Goal: Use online tool/utility: Utilize a website feature to perform a specific function

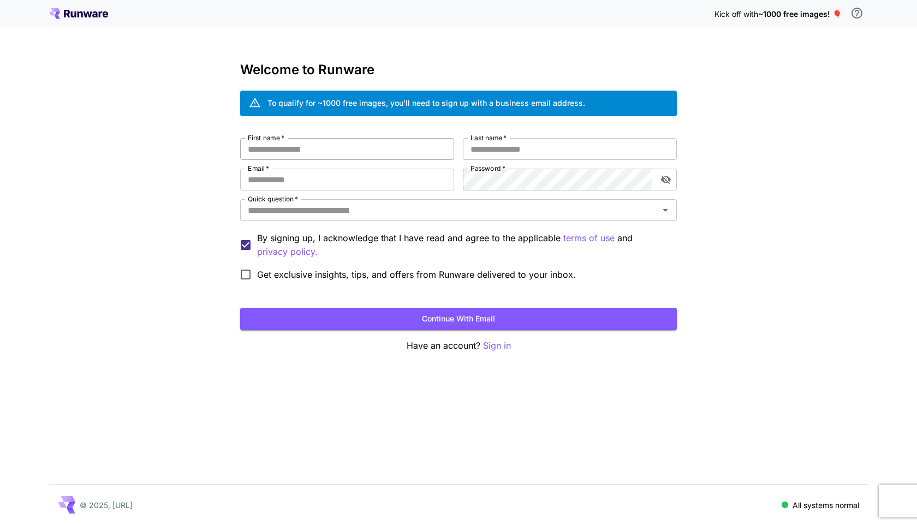
click at [323, 152] on input "First name   *" at bounding box center [347, 149] width 214 height 22
type input "**********"
click at [314, 179] on input "Email   *" at bounding box center [347, 180] width 214 height 22
type input "**********"
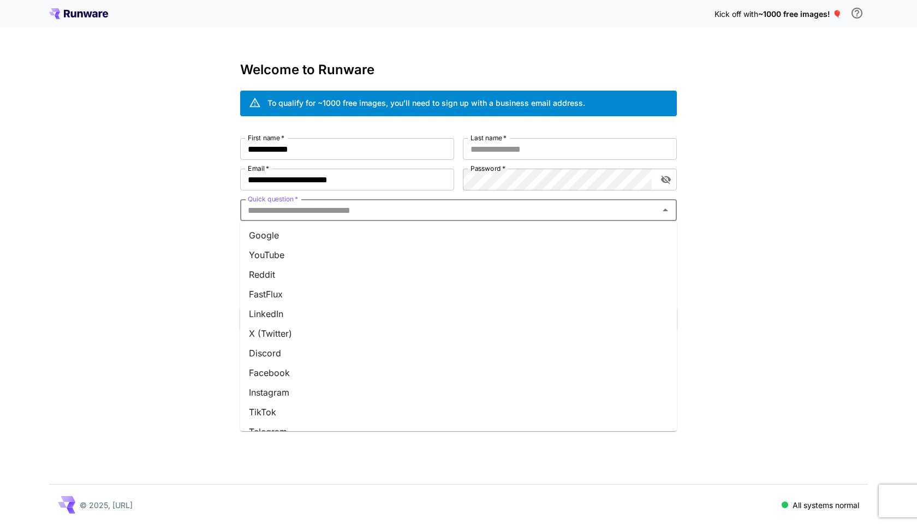
click at [333, 205] on input "Quick question   *" at bounding box center [449, 209] width 412 height 15
click at [293, 414] on li "Other" at bounding box center [458, 417] width 437 height 20
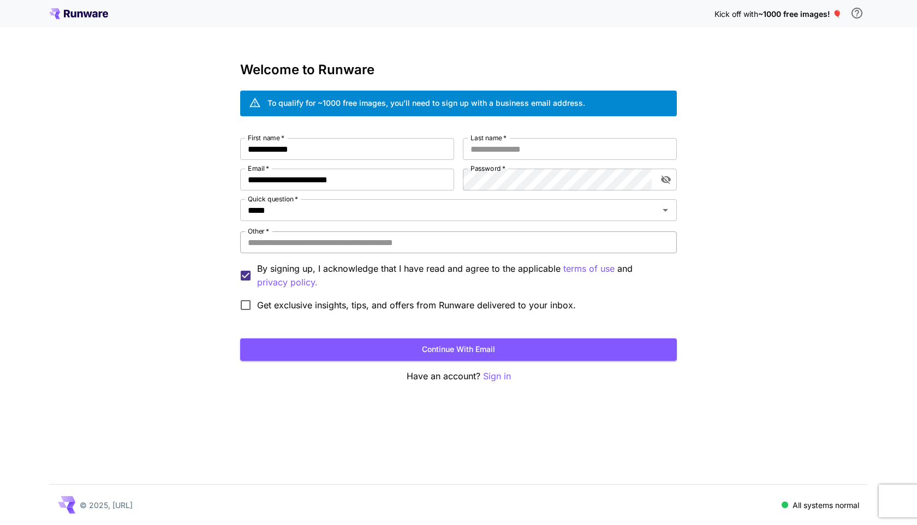
click at [426, 241] on input "Other   *" at bounding box center [458, 242] width 437 height 22
type input "**********"
click at [540, 146] on input "Last name   *" at bounding box center [570, 149] width 214 height 22
type input "****"
click at [436, 349] on button "Continue with email" at bounding box center [458, 349] width 437 height 22
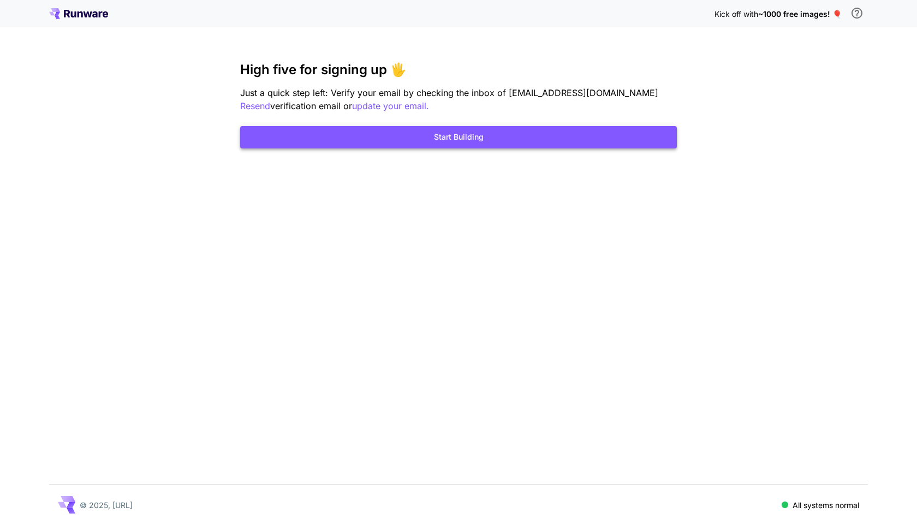
click at [472, 130] on button "Start Building" at bounding box center [458, 137] width 437 height 22
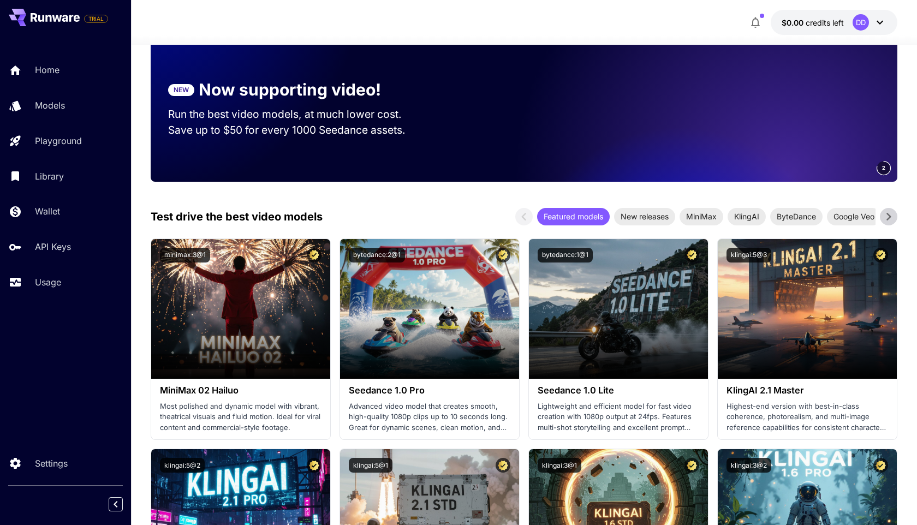
scroll to position [230, 0]
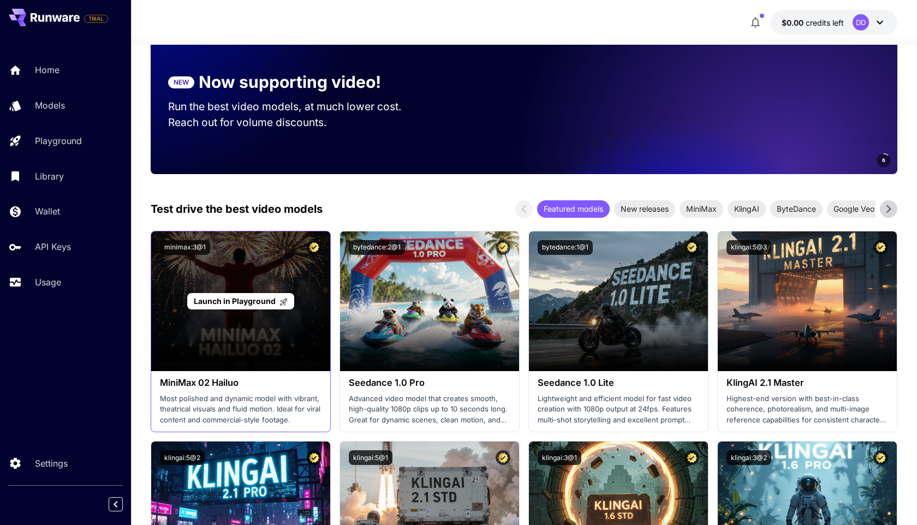
click at [256, 322] on div "Launch in Playground" at bounding box center [240, 301] width 179 height 140
click at [259, 304] on span "Launch in Playground" at bounding box center [235, 300] width 82 height 9
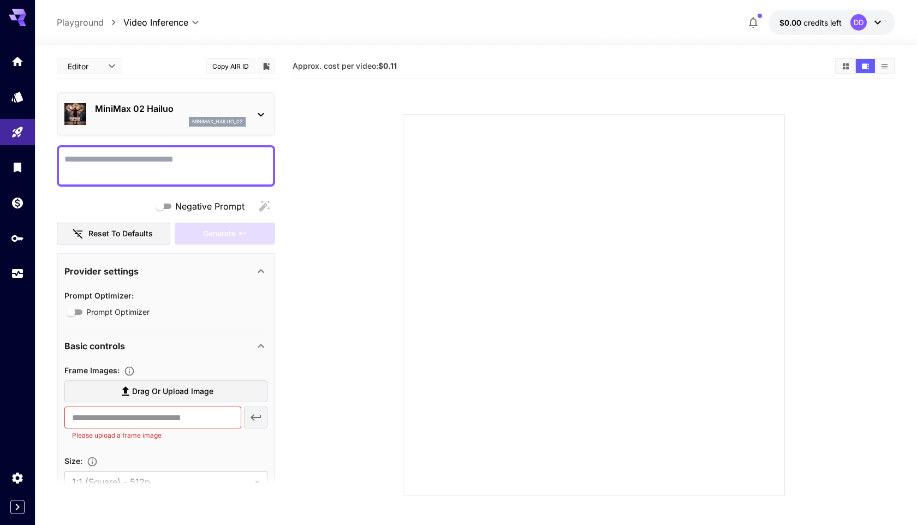
click at [205, 150] on div at bounding box center [166, 165] width 218 height 41
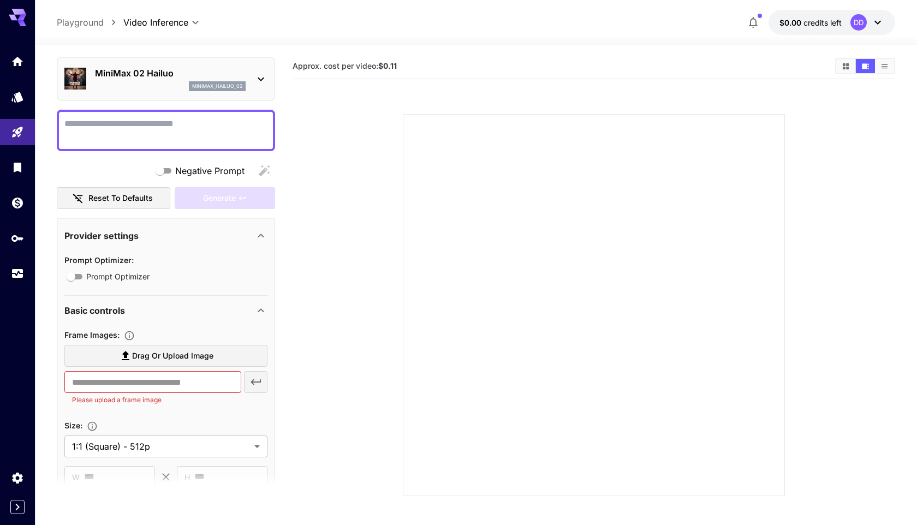
scroll to position [63, 0]
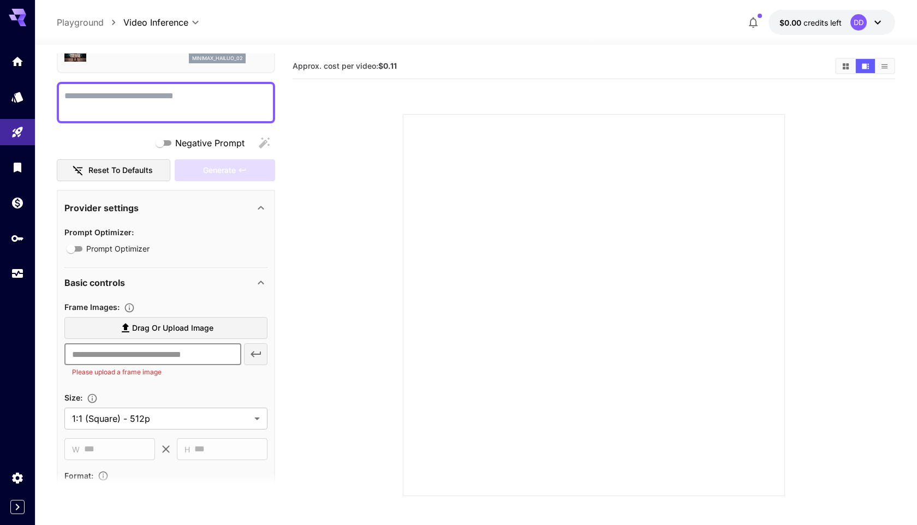
click at [206, 353] on input "text" at bounding box center [152, 354] width 176 height 22
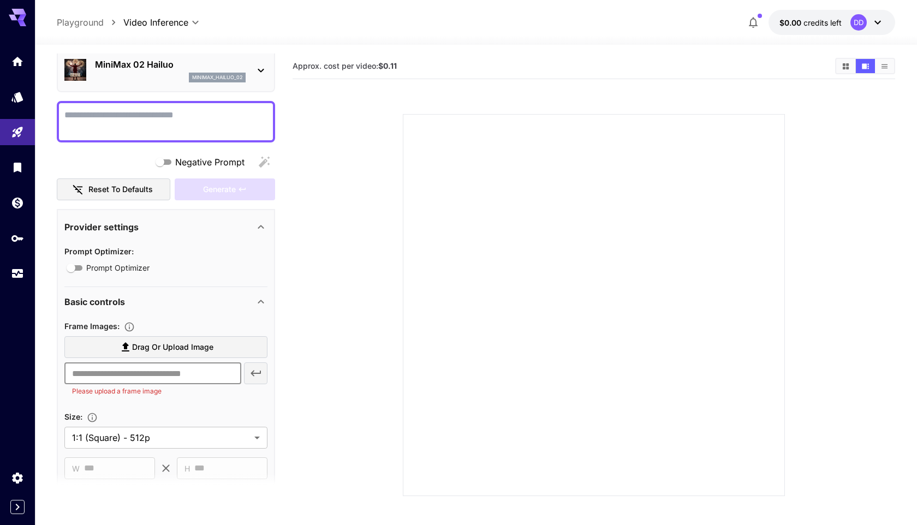
scroll to position [0, 0]
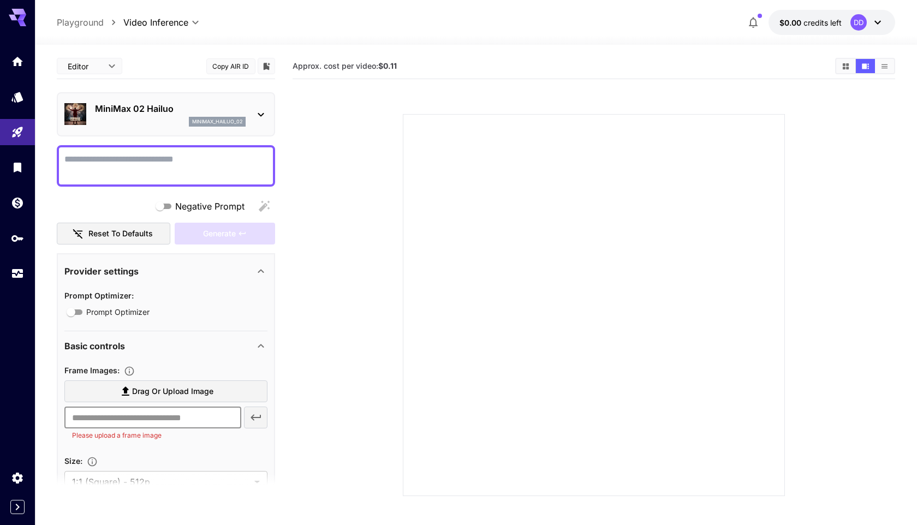
click at [181, 155] on textarea "Negative Prompt" at bounding box center [165, 166] width 203 height 26
paste textarea "**********"
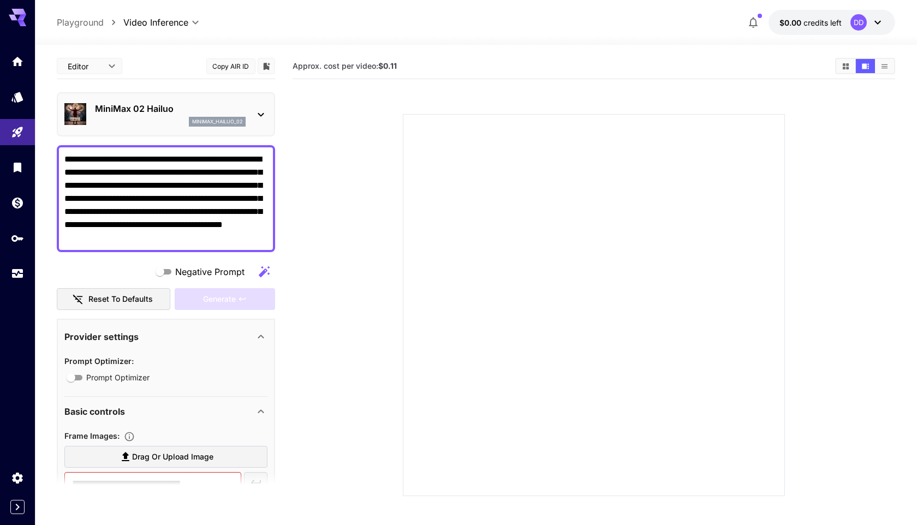
type textarea "**********"
click at [263, 273] on icon "button" at bounding box center [264, 271] width 11 height 11
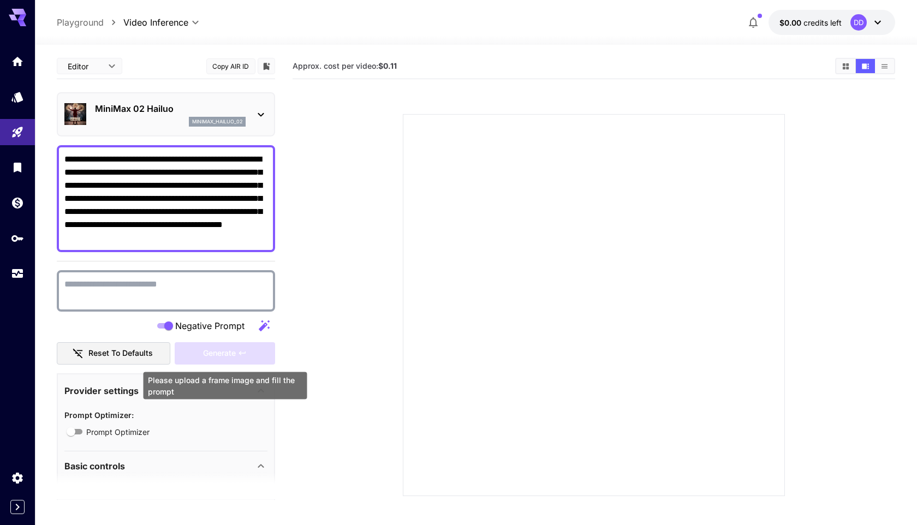
click at [220, 357] on div "Generate" at bounding box center [225, 353] width 100 height 22
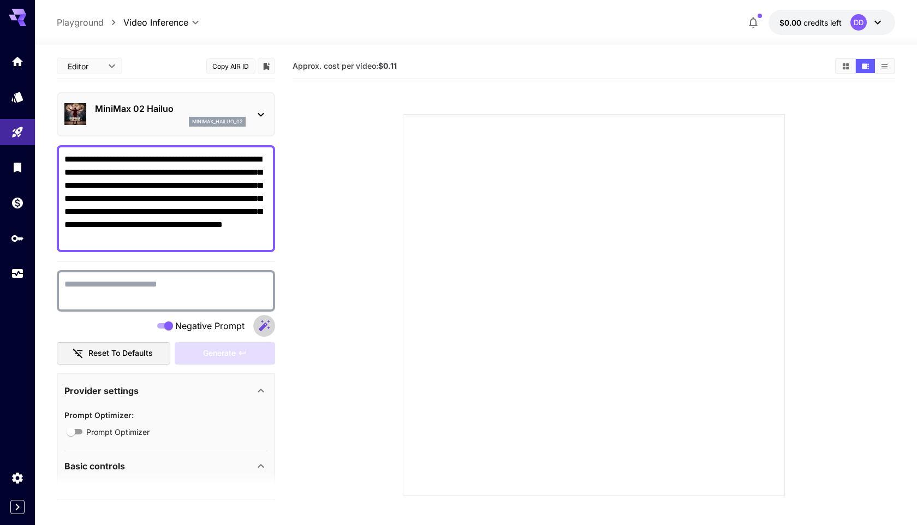
click at [268, 323] on icon "button" at bounding box center [264, 325] width 13 height 13
click at [266, 328] on icon "button" at bounding box center [264, 325] width 13 height 13
click at [193, 296] on textarea "Negative Prompt" at bounding box center [165, 291] width 203 height 26
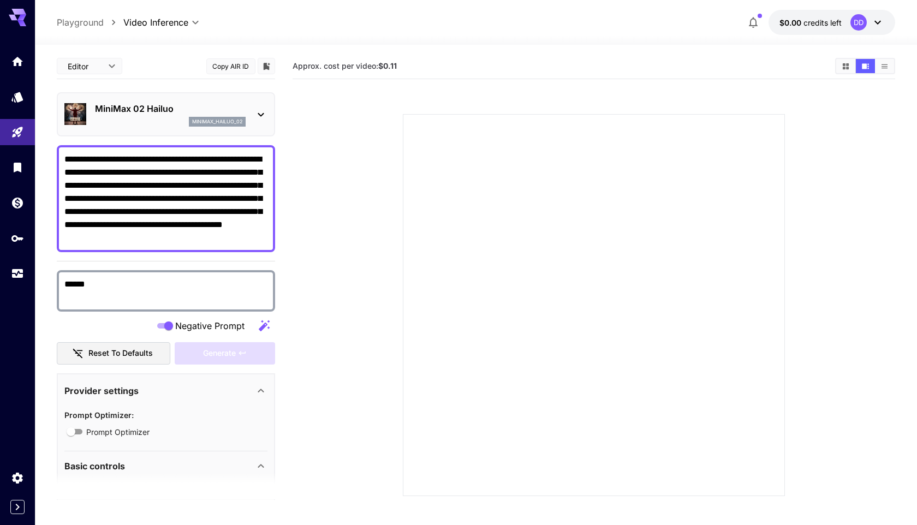
type textarea "******"
click at [264, 326] on icon "button" at bounding box center [264, 325] width 11 height 11
click at [251, 350] on div "Generate" at bounding box center [225, 353] width 100 height 22
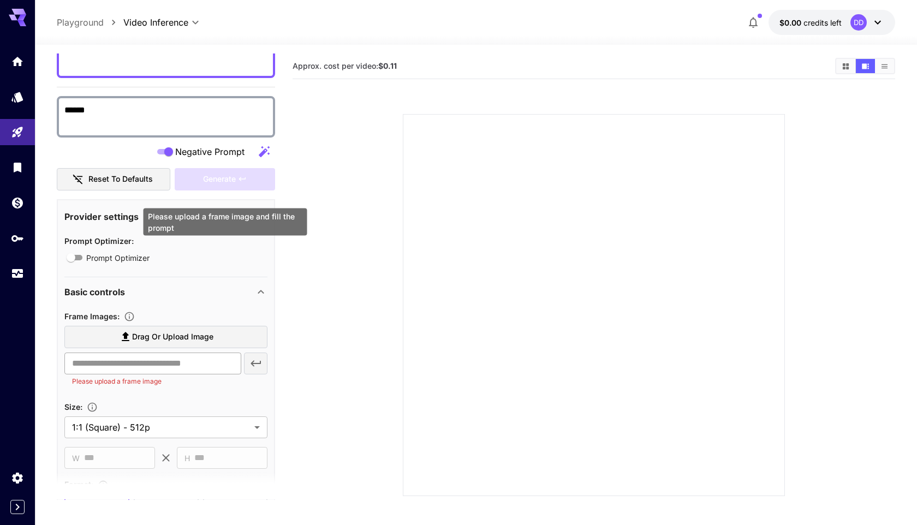
scroll to position [175, 0]
click at [201, 363] on input "text" at bounding box center [152, 363] width 176 height 22
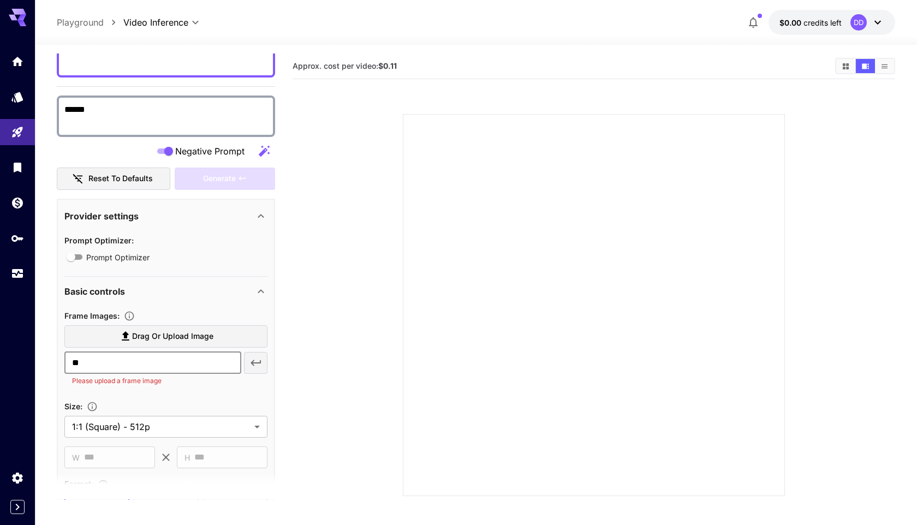
type input "*"
click at [189, 344] on label "Drag or upload image" at bounding box center [165, 336] width 203 height 22
click at [0, 0] on input "Drag or upload image" at bounding box center [0, 0] width 0 height 0
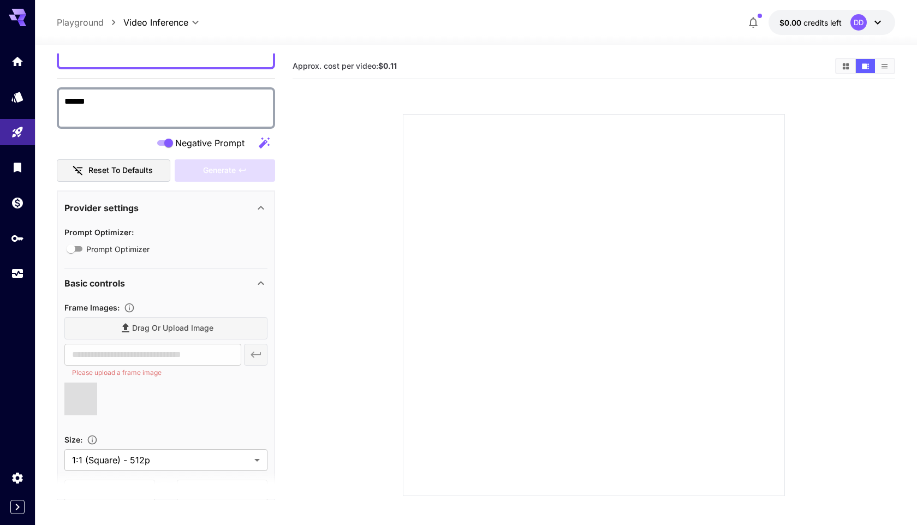
scroll to position [193, 0]
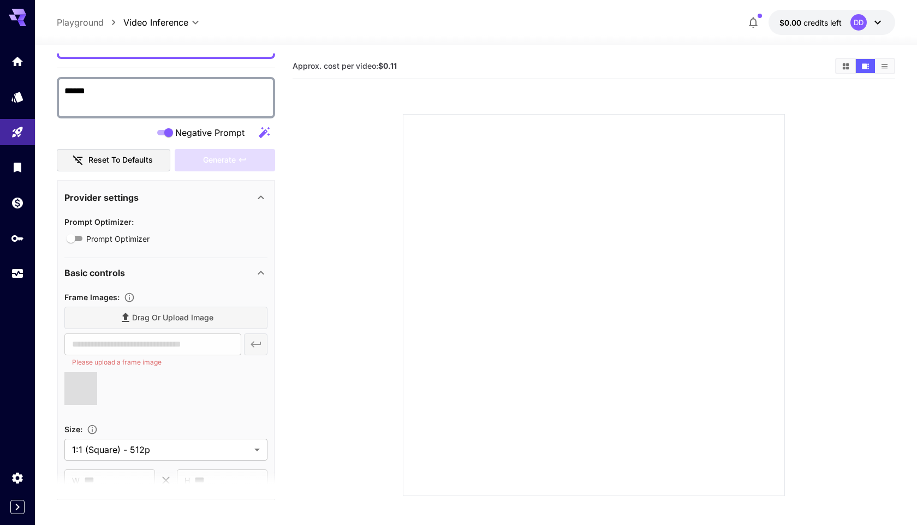
drag, startPoint x: 77, startPoint y: 379, endPoint x: 90, endPoint y: 372, distance: 14.6
click at [90, 372] on span at bounding box center [80, 388] width 33 height 33
type input "**********"
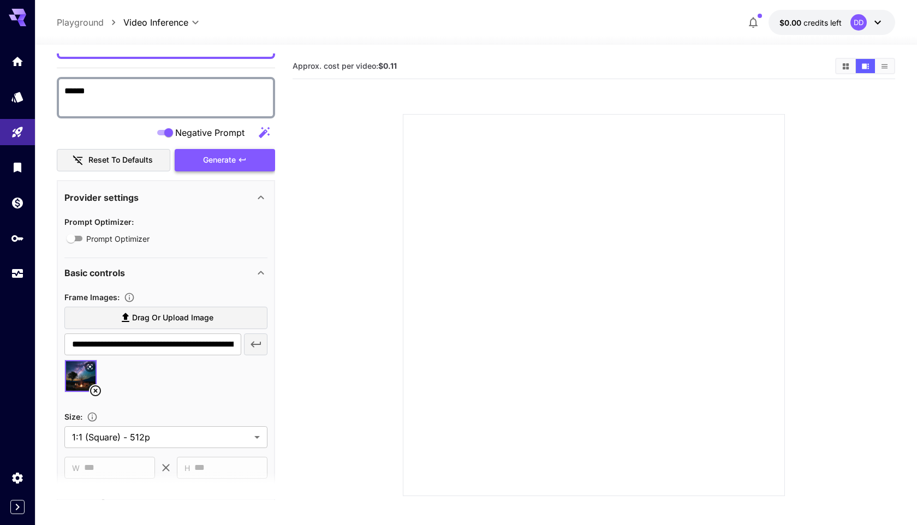
click at [233, 161] on div "Generate" at bounding box center [225, 160] width 100 height 22
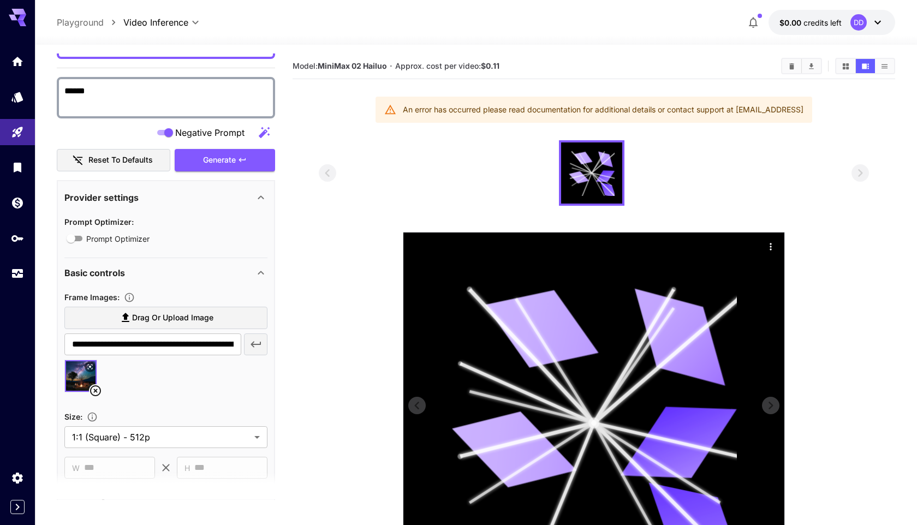
click at [619, 306] on icon at bounding box center [594, 423] width 286 height 286
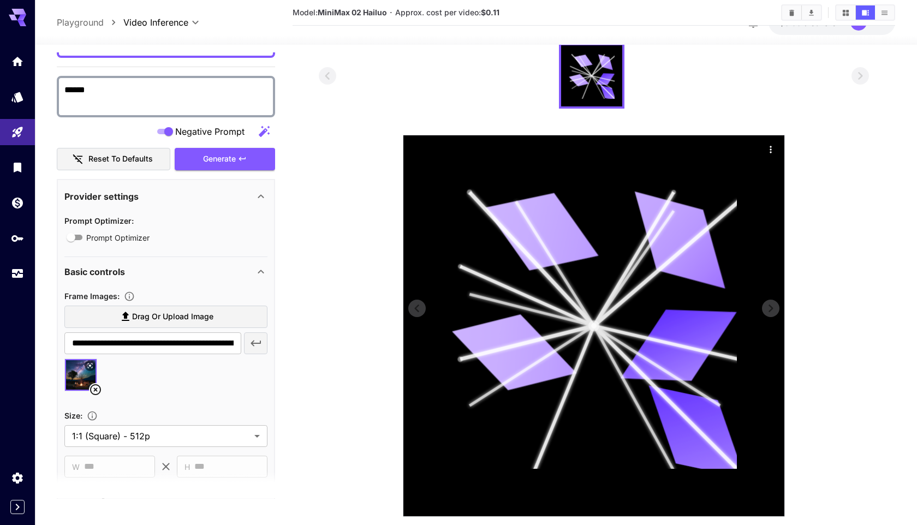
scroll to position [122, 0]
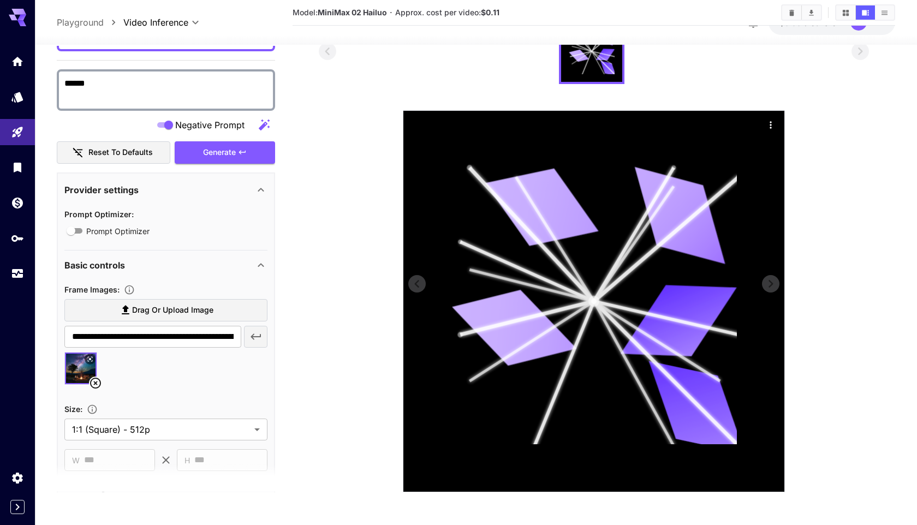
drag, startPoint x: 592, startPoint y: 296, endPoint x: 633, endPoint y: 284, distance: 42.5
click at [626, 287] on icon at bounding box center [594, 301] width 286 height 286
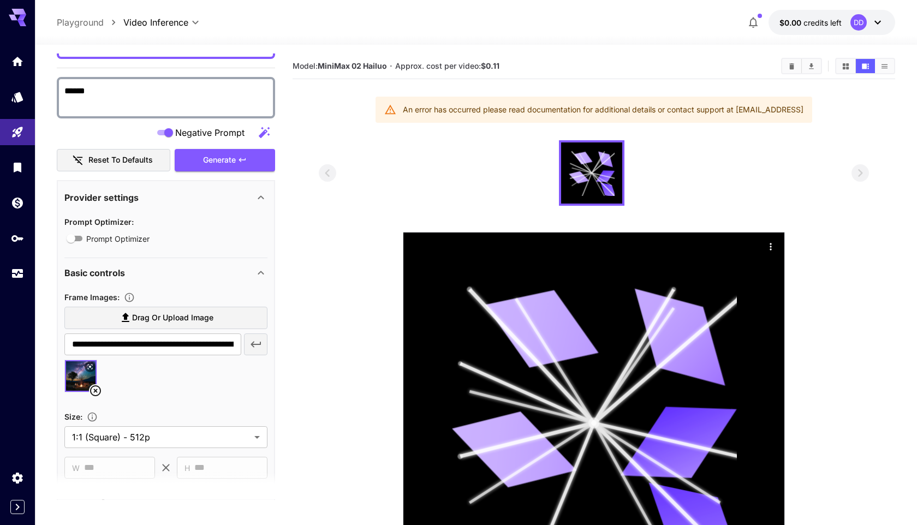
click at [217, 98] on textarea "******" at bounding box center [165, 98] width 203 height 26
type textarea "*"
click at [222, 157] on div "Generate" at bounding box center [225, 160] width 100 height 22
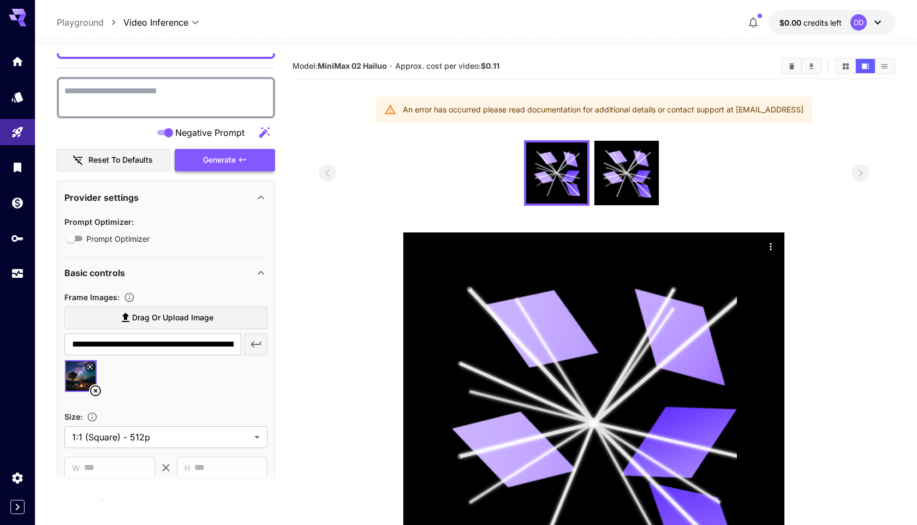
click at [222, 157] on div "Generate" at bounding box center [225, 160] width 100 height 22
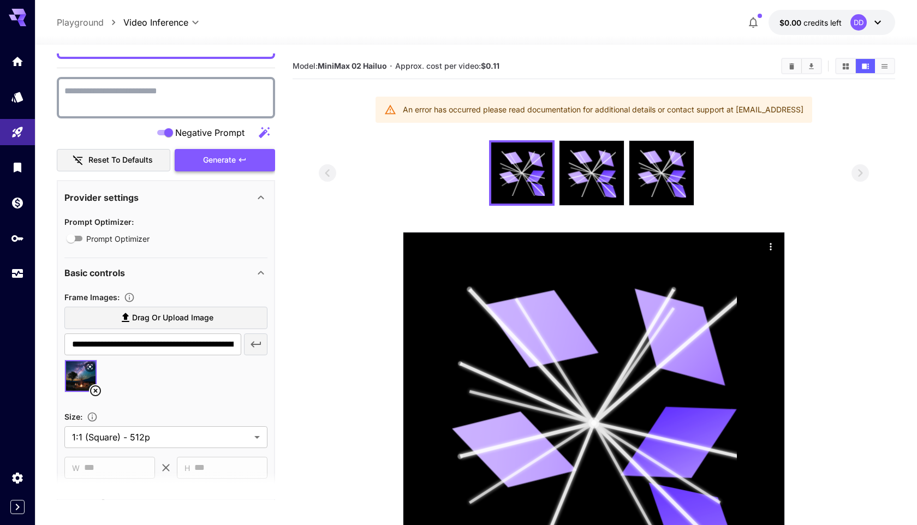
click at [222, 157] on div "Generate" at bounding box center [225, 160] width 100 height 22
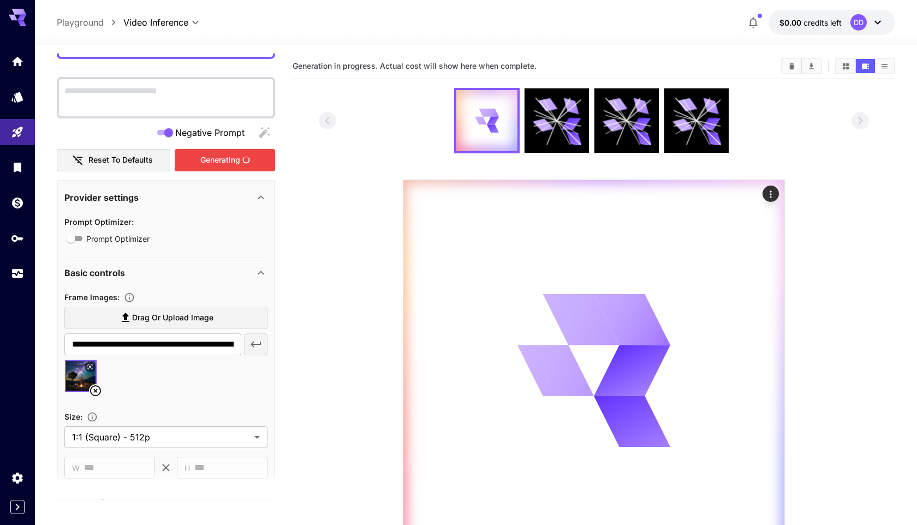
click at [222, 157] on span "Generating" at bounding box center [220, 160] width 40 height 14
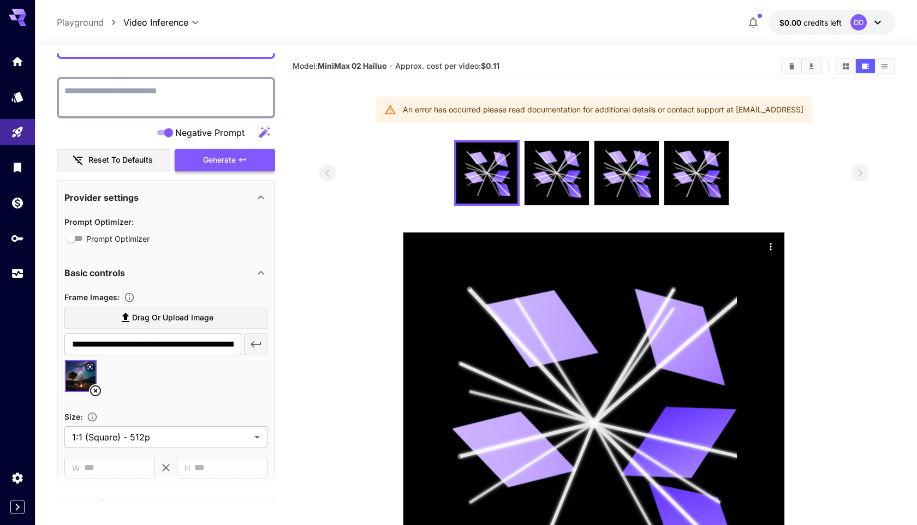
click at [222, 157] on div "Generate" at bounding box center [225, 160] width 100 height 22
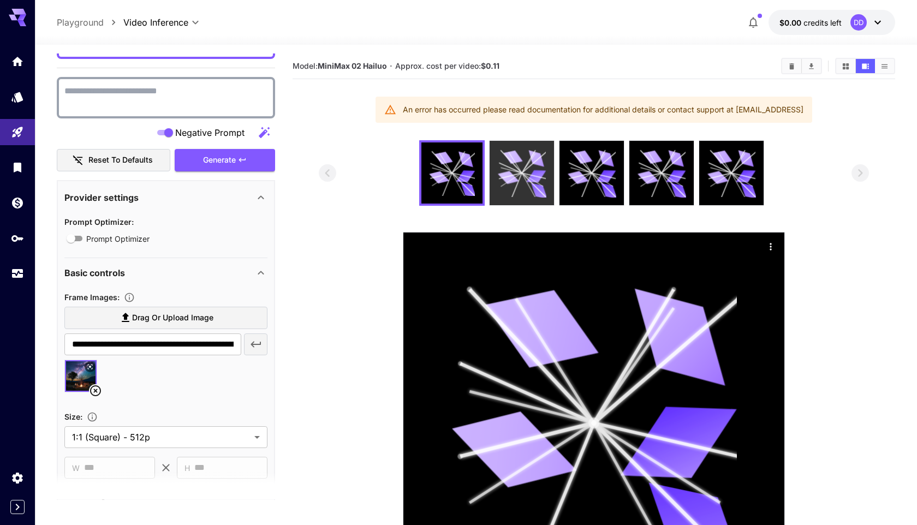
click at [533, 179] on icon at bounding box center [536, 176] width 20 height 13
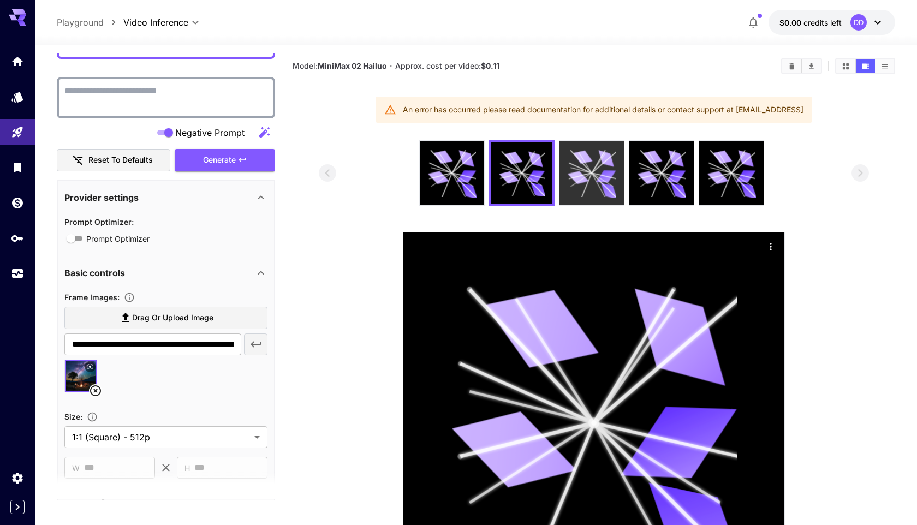
click at [580, 178] on icon at bounding box center [578, 178] width 21 height 16
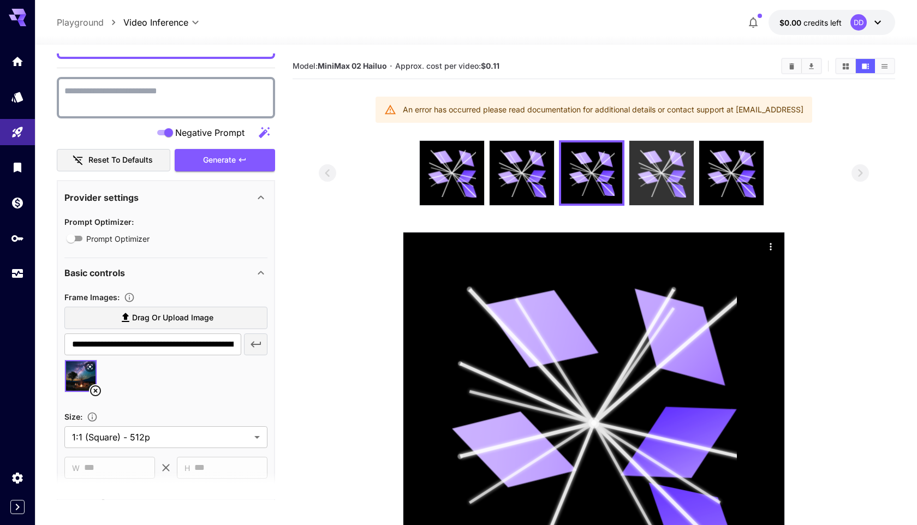
click at [647, 181] on icon at bounding box center [647, 178] width 21 height 16
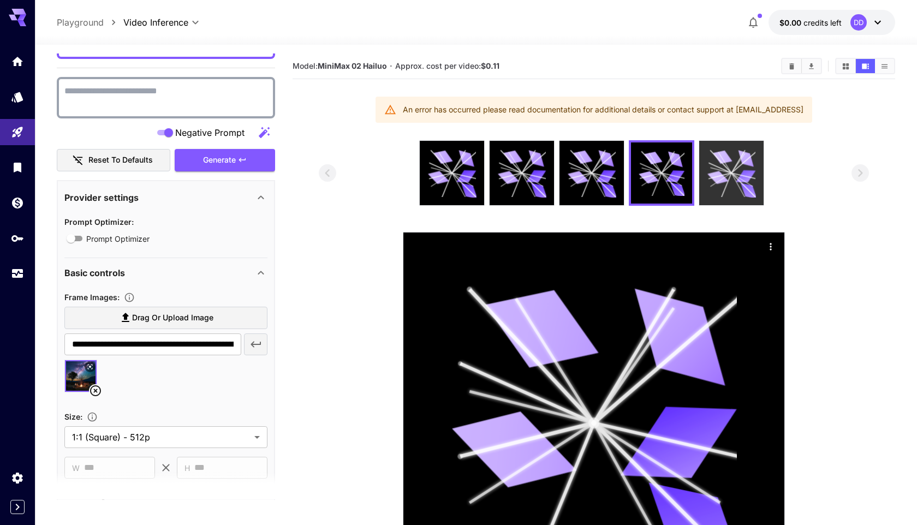
click at [708, 165] on icon at bounding box center [731, 173] width 49 height 49
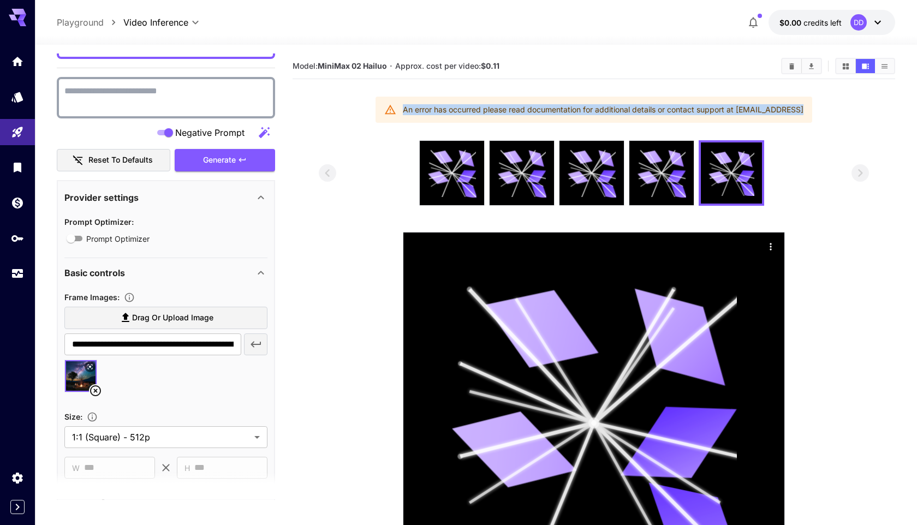
drag, startPoint x: 394, startPoint y: 102, endPoint x: 303, endPoint y: 170, distance: 113.4
click at [298, 178] on section "Model: MiniMax 02 Hailuo · Approx. cost per video: $0.11 An error has occurred …" at bounding box center [594, 333] width 602 height 561
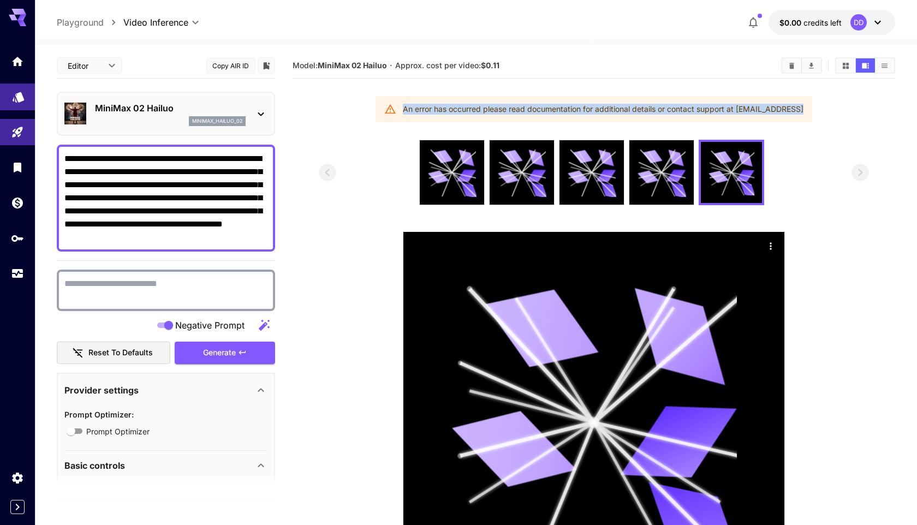
click at [13, 98] on icon "Models" at bounding box center [18, 93] width 11 height 10
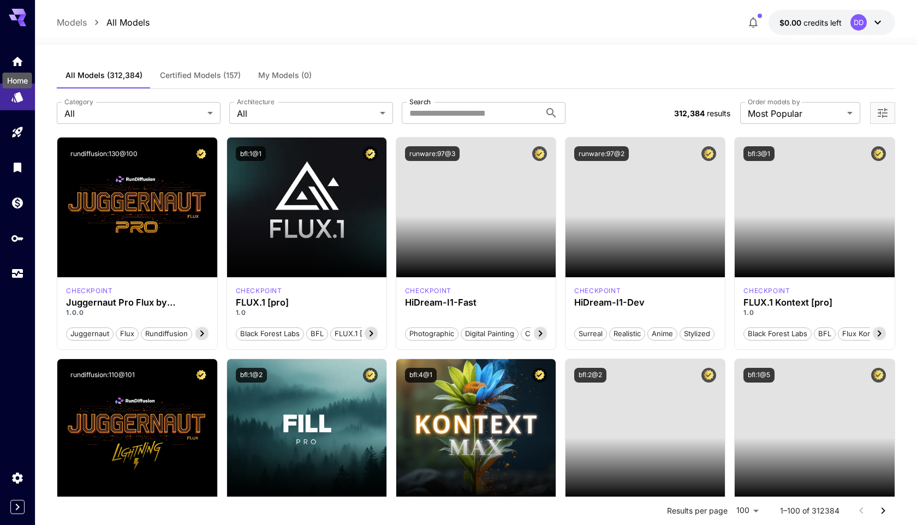
click at [15, 65] on div "Home" at bounding box center [18, 77] width 32 height 25
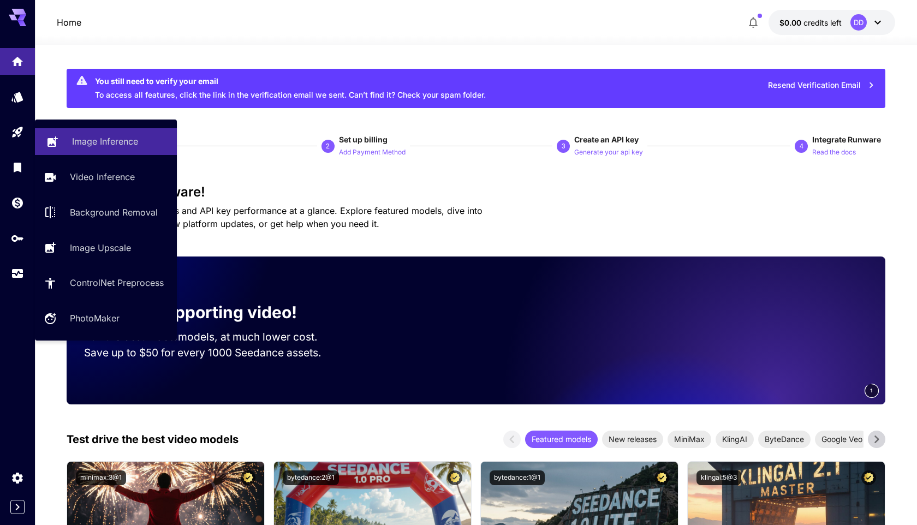
click at [105, 143] on p "Image Inference" at bounding box center [105, 141] width 66 height 13
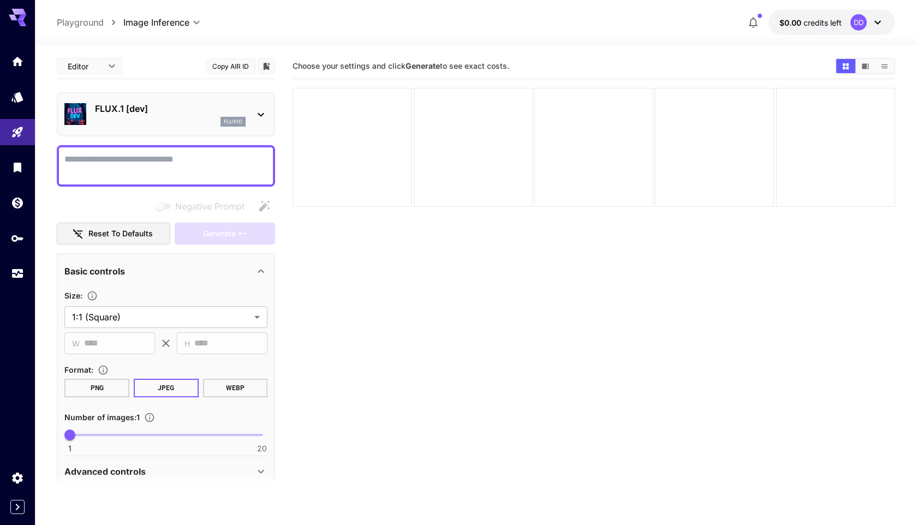
click at [187, 95] on div "FLUX.1 [dev] flux1d" at bounding box center [166, 114] width 218 height 44
click at [269, 110] on div "FLUX.1 [dev] flux1d" at bounding box center [166, 114] width 218 height 44
click at [265, 117] on icon at bounding box center [260, 114] width 13 height 13
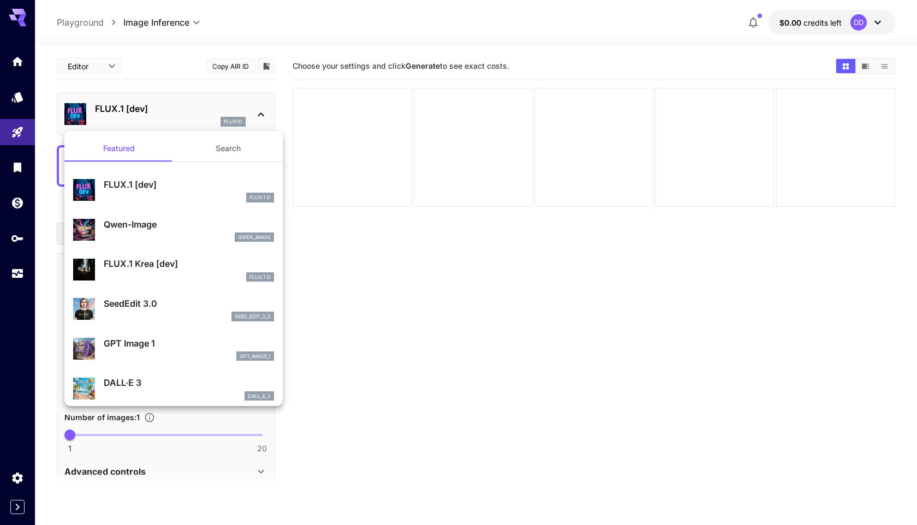
click at [215, 151] on button "Search" at bounding box center [228, 148] width 109 height 26
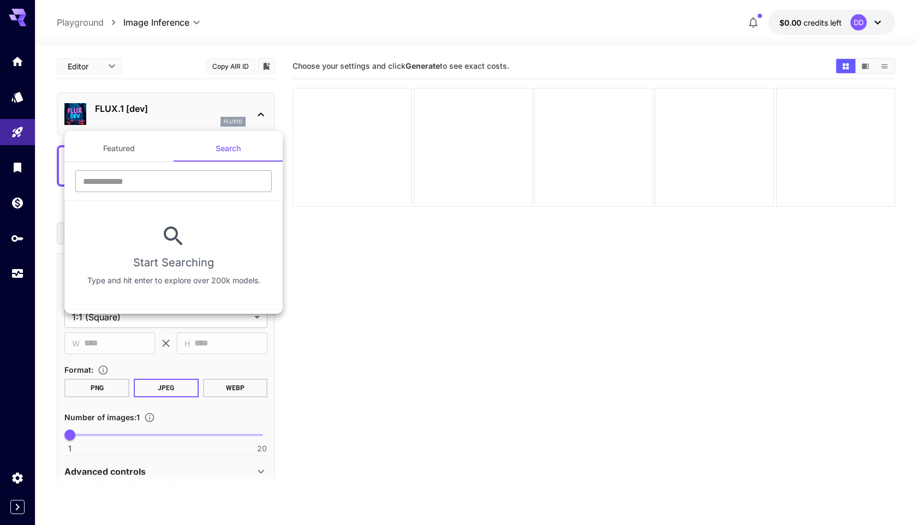
click at [205, 179] on input "text" at bounding box center [173, 181] width 196 height 22
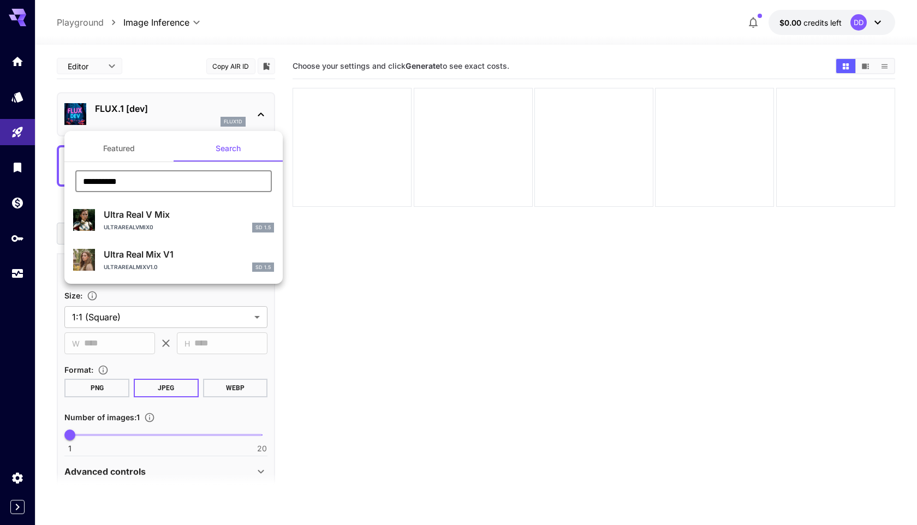
type input "**********"
click at [181, 254] on p "Ultra Real Mix V1" at bounding box center [189, 254] width 170 height 13
type input "**********"
type input "***"
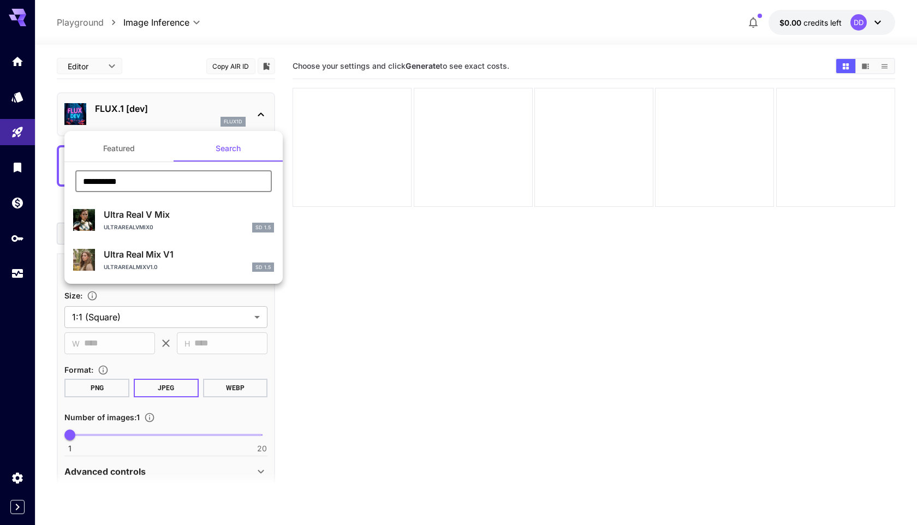
type input "**"
type input "***"
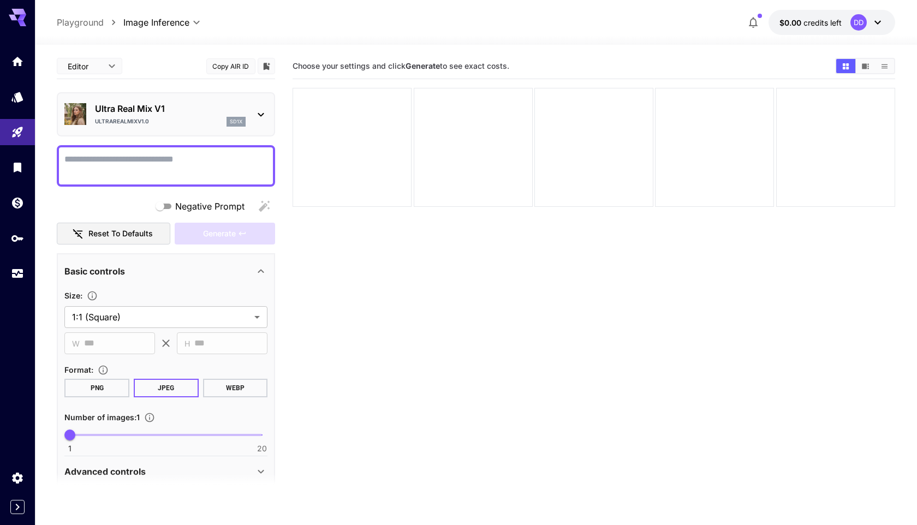
click at [151, 162] on textarea "Negative Prompt" at bounding box center [165, 166] width 203 height 26
type textarea "*"
paste textarea "**********"
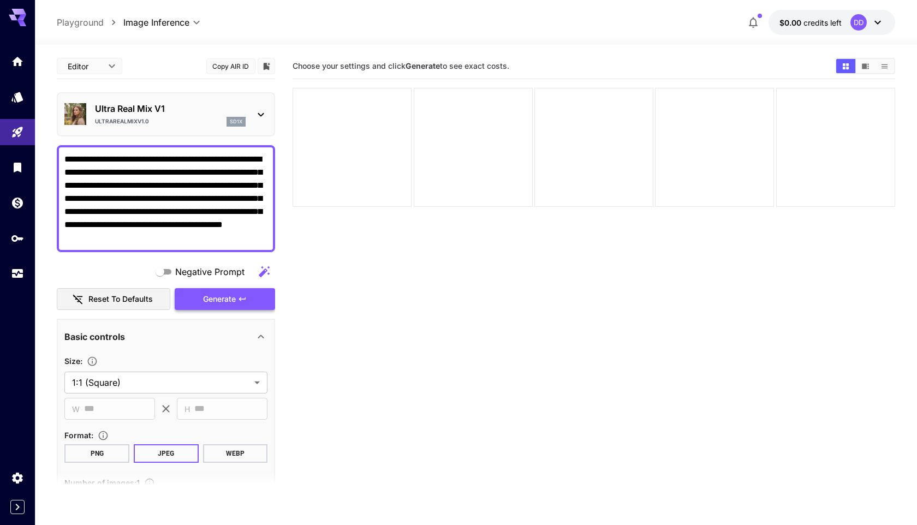
type textarea "**********"
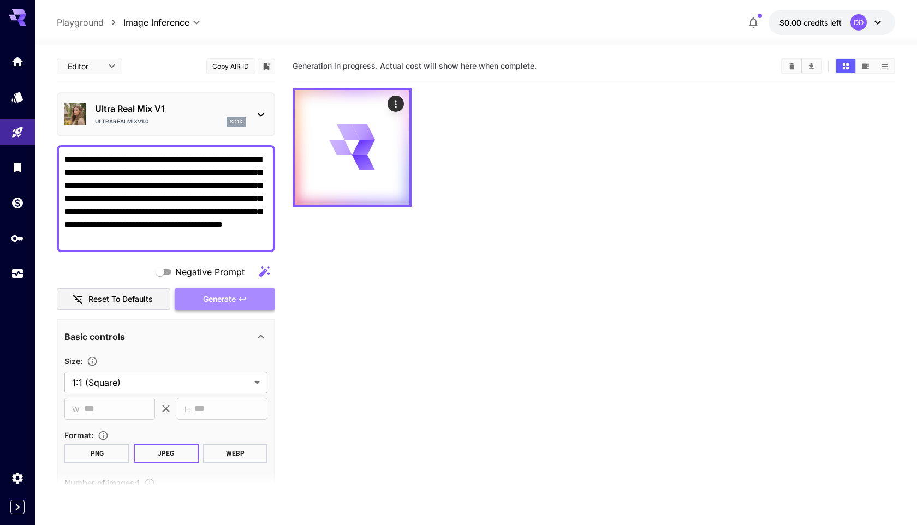
click at [200, 301] on button "Generate" at bounding box center [225, 299] width 100 height 22
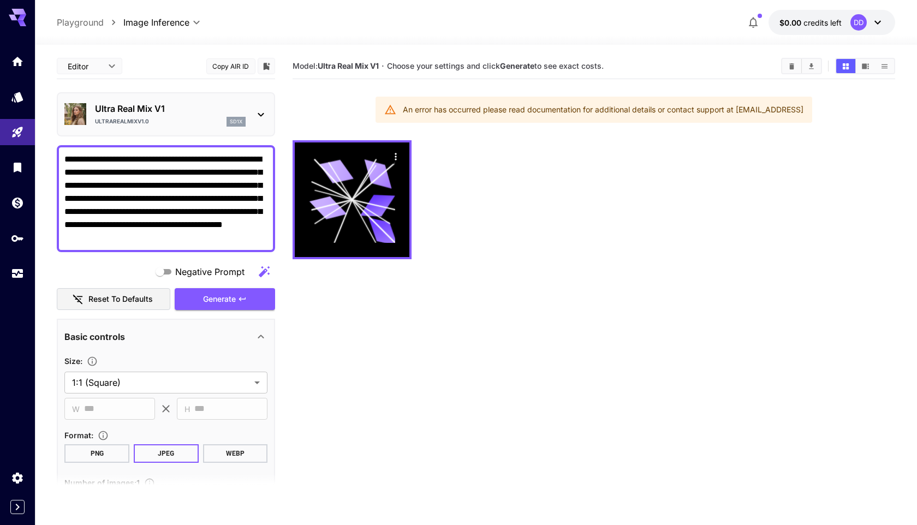
click at [202, 281] on div "Negative Prompt" at bounding box center [166, 272] width 218 height 22
click at [263, 276] on icon "button" at bounding box center [264, 271] width 13 height 13
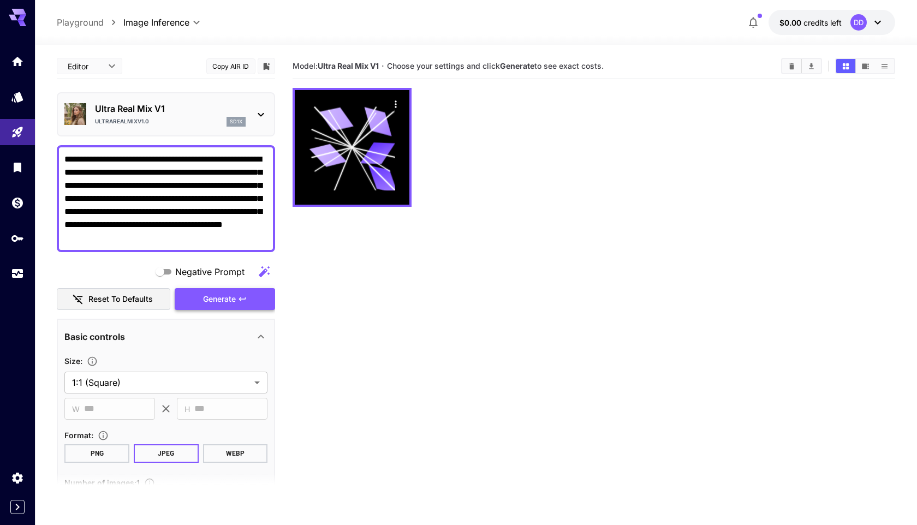
click at [253, 303] on button "Generate" at bounding box center [225, 299] width 100 height 22
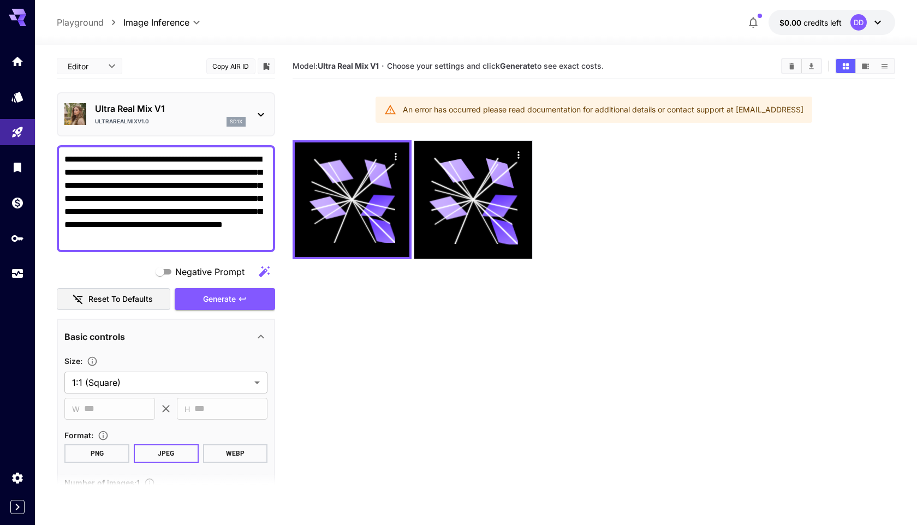
click at [397, 108] on div "An error has occurred please read documentation for additional details or conta…" at bounding box center [593, 110] width 437 height 26
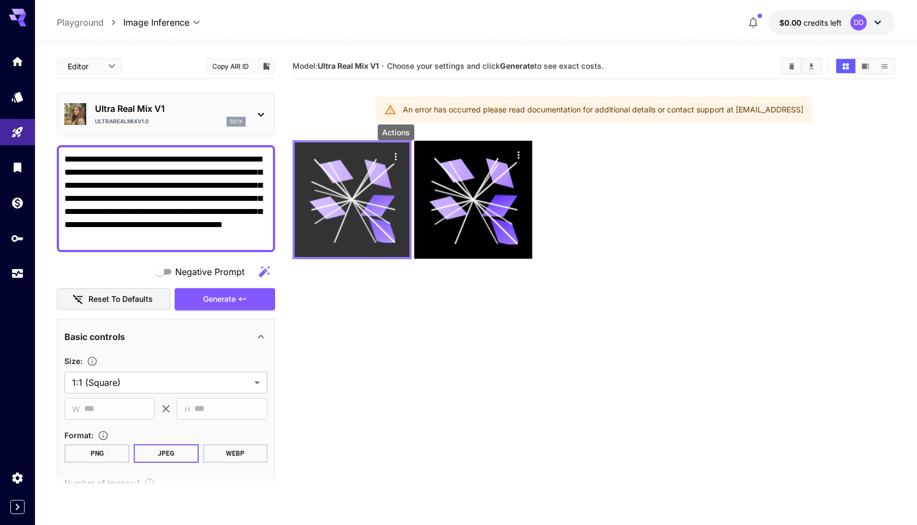
click at [396, 157] on icon "Actions" at bounding box center [396, 156] width 2 height 7
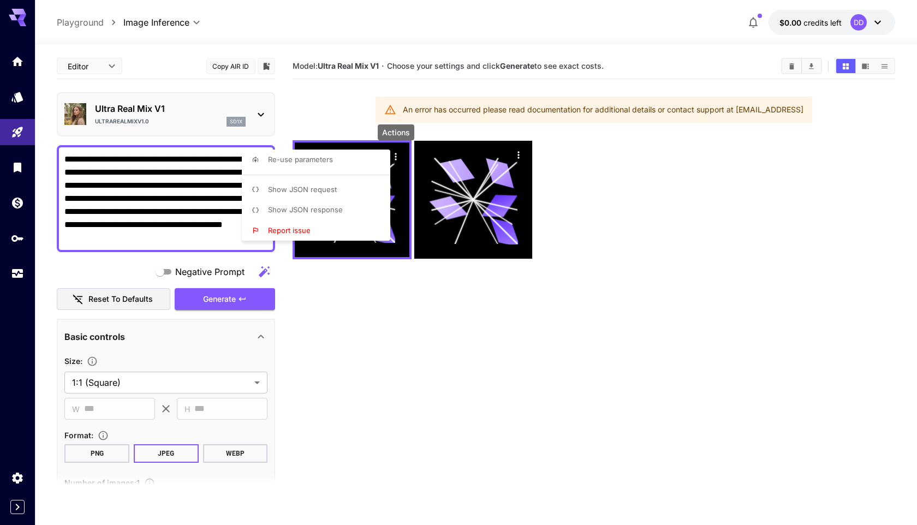
click at [264, 369] on div at bounding box center [458, 262] width 917 height 525
